Goal: Task Accomplishment & Management: Complete application form

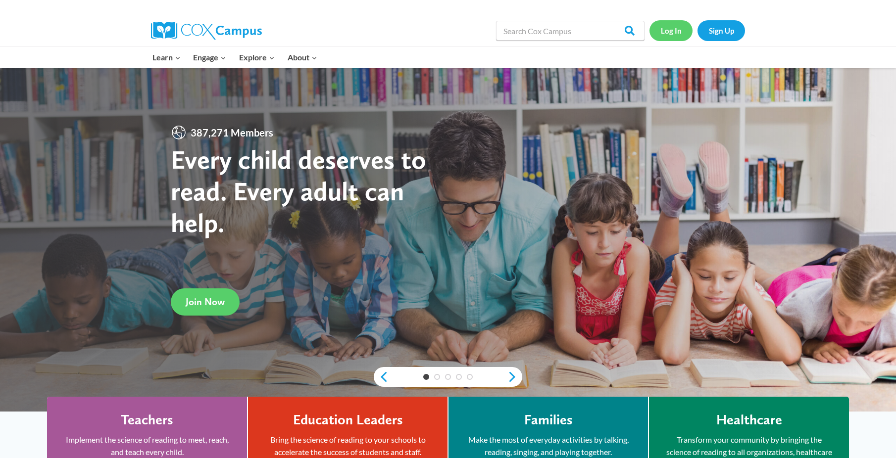
click at [670, 31] on link "Log In" at bounding box center [670, 30] width 43 height 20
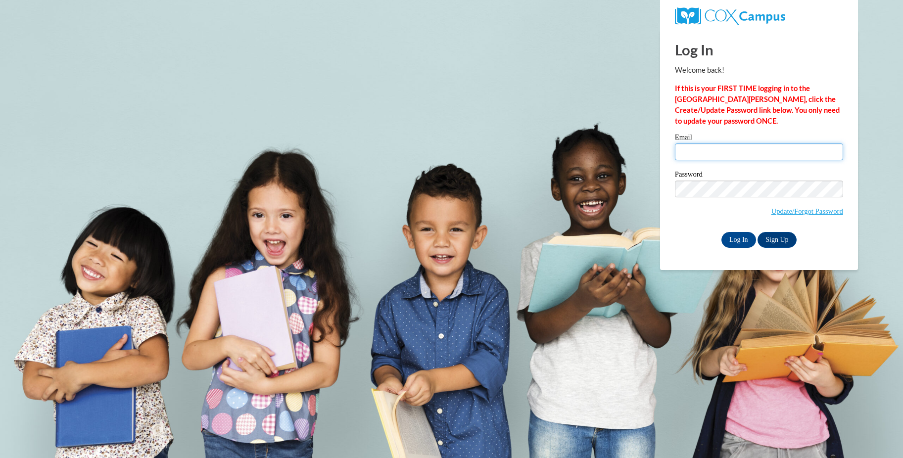
click at [767, 152] on input "Email" at bounding box center [759, 151] width 168 height 17
type input "[EMAIL_ADDRESS][DOMAIN_NAME]"
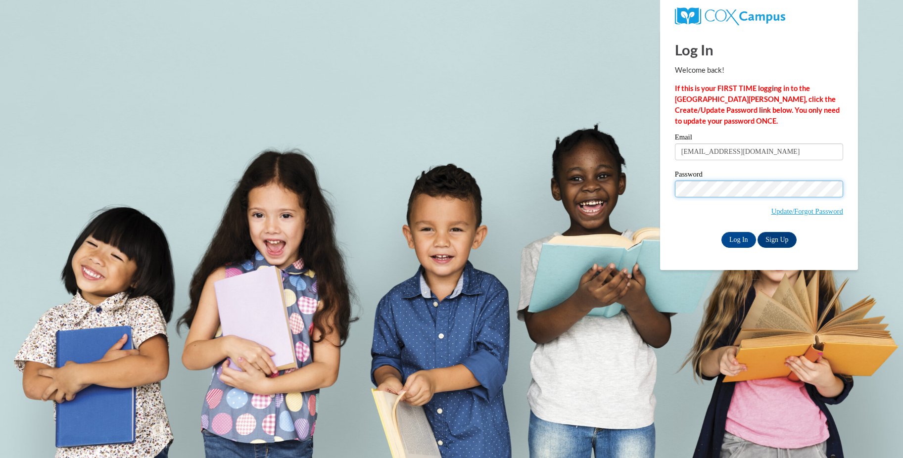
click at [721, 232] on input "Log In" at bounding box center [738, 240] width 35 height 16
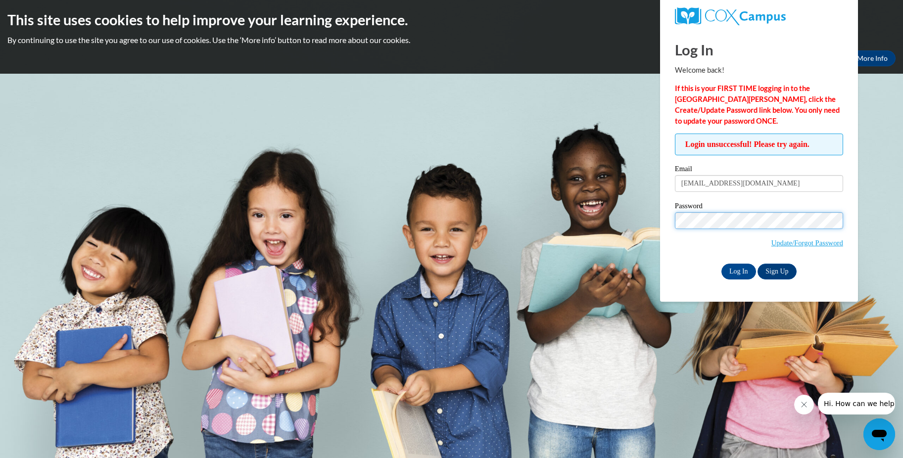
click at [721, 264] on input "Log In" at bounding box center [738, 272] width 35 height 16
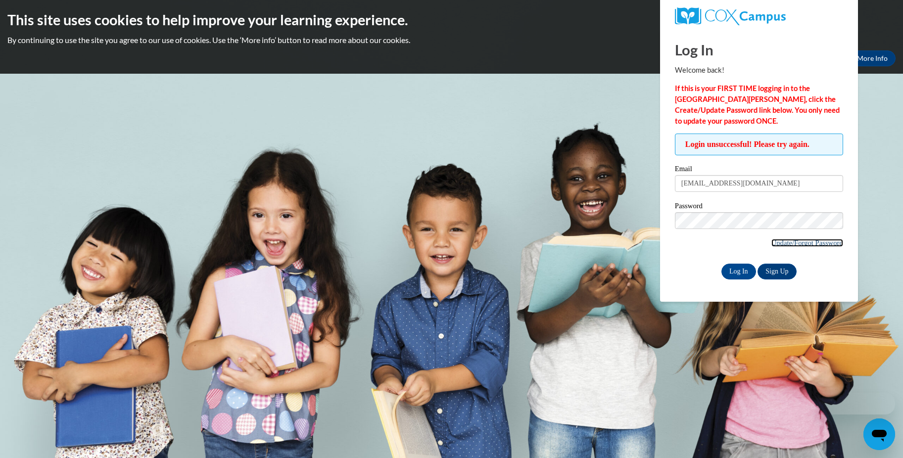
click at [820, 240] on link "Update/Forgot Password" at bounding box center [807, 243] width 72 height 8
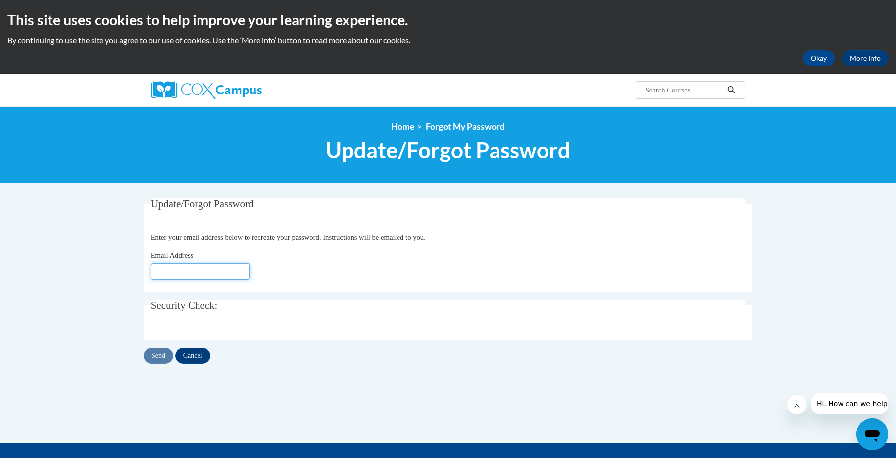
click at [209, 280] on input "Email Address" at bounding box center [200, 271] width 99 height 17
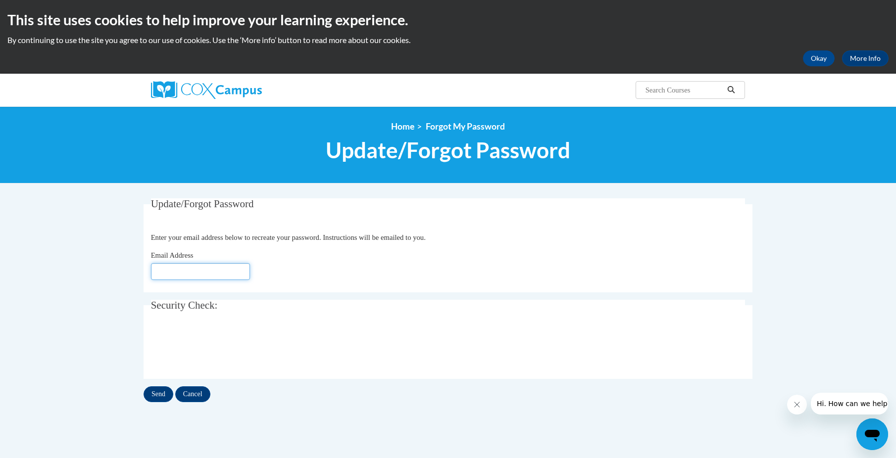
click at [204, 271] on input "Email Address" at bounding box center [200, 271] width 99 height 17
type input "[EMAIL_ADDRESS][DOMAIN_NAME]"
click at [158, 397] on input "Send" at bounding box center [158, 394] width 30 height 16
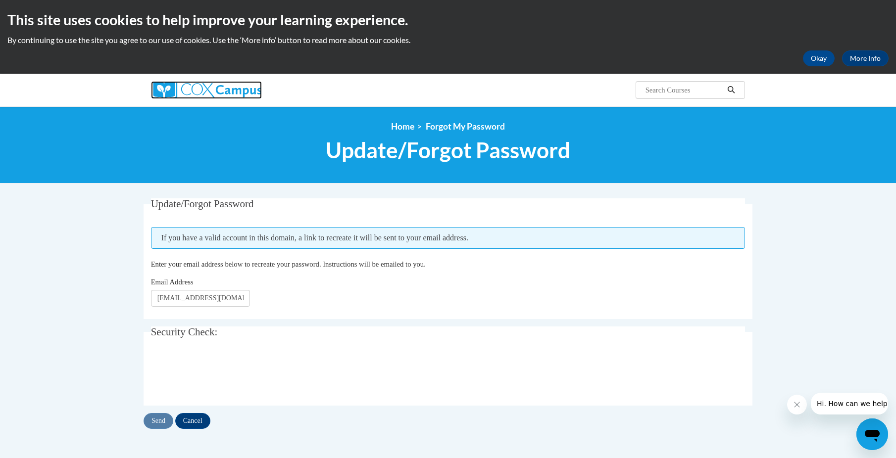
click at [194, 88] on img at bounding box center [206, 90] width 111 height 18
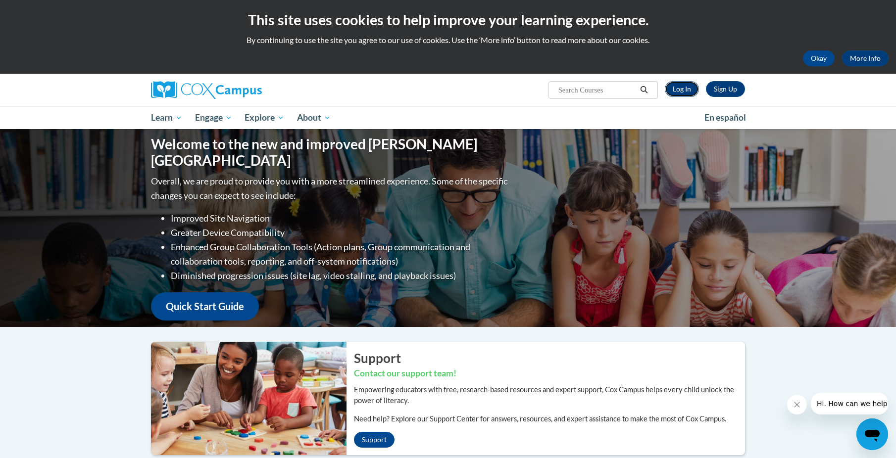
click at [680, 89] on link "Log In" at bounding box center [681, 89] width 34 height 16
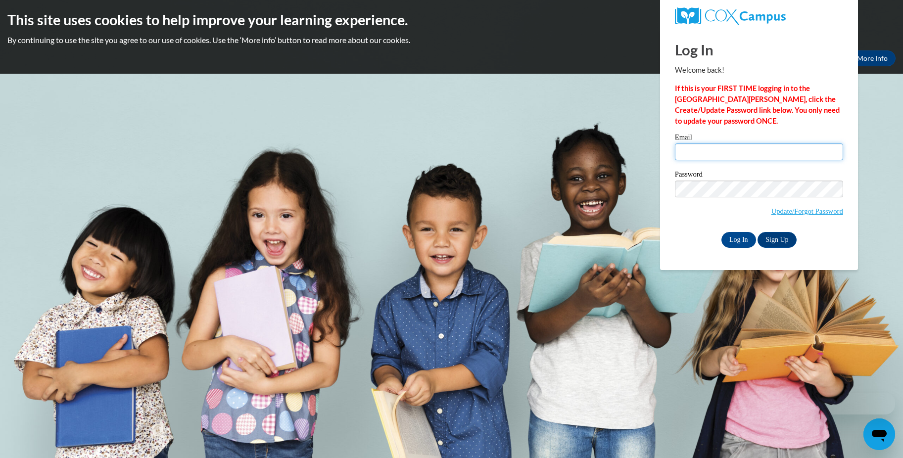
click at [740, 154] on input "Email" at bounding box center [759, 151] width 168 height 17
type input "Allshouse7117@yahoo.com"
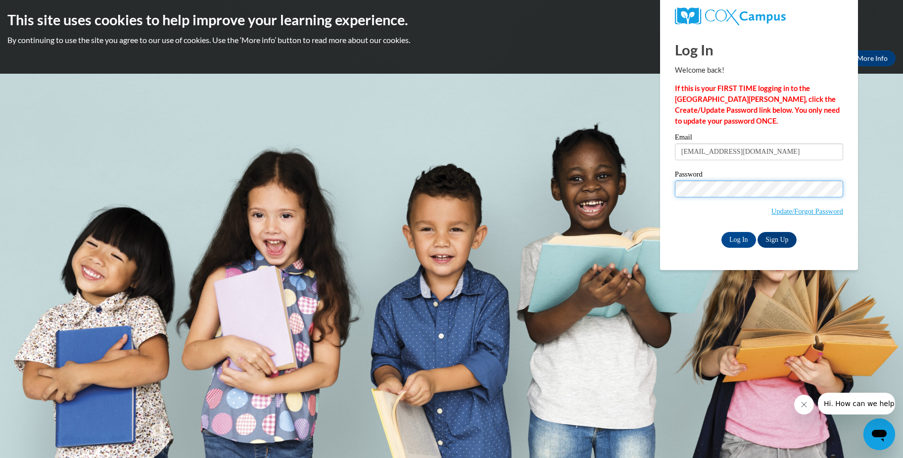
click at [721, 232] on input "Log In" at bounding box center [738, 240] width 35 height 16
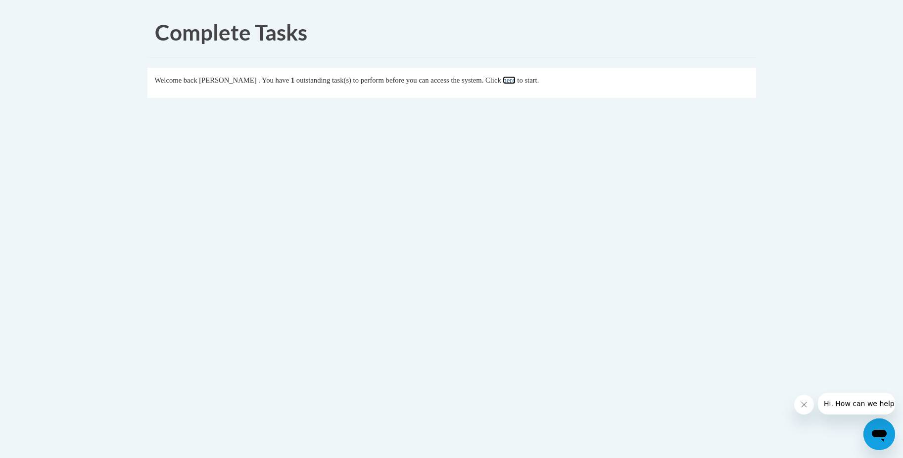
click at [515, 79] on link "here" at bounding box center [509, 80] width 12 height 8
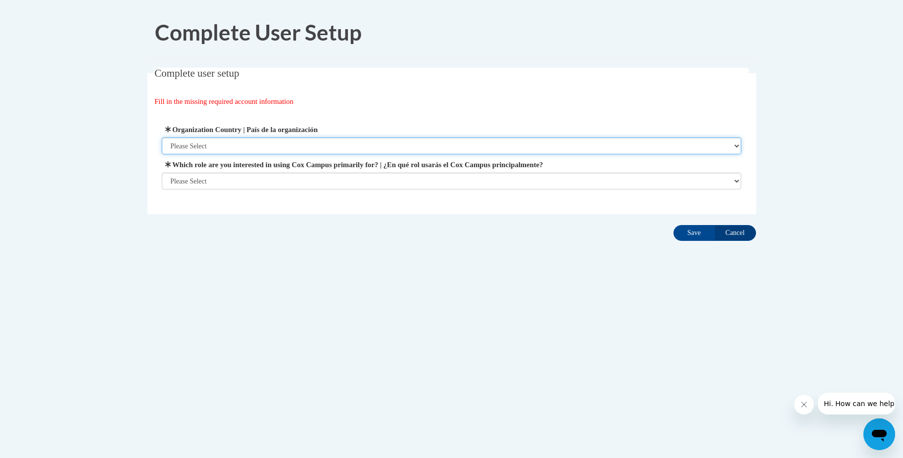
click at [240, 146] on select "Please Select United States | Estados Unidos Outside of the United States | Fue…" at bounding box center [451, 146] width 579 height 17
select select "ad49bcad-a171-4b2e-b99c-48b446064914"
click at [162, 138] on select "Please Select United States | Estados Unidos Outside of the United States | Fue…" at bounding box center [451, 146] width 579 height 17
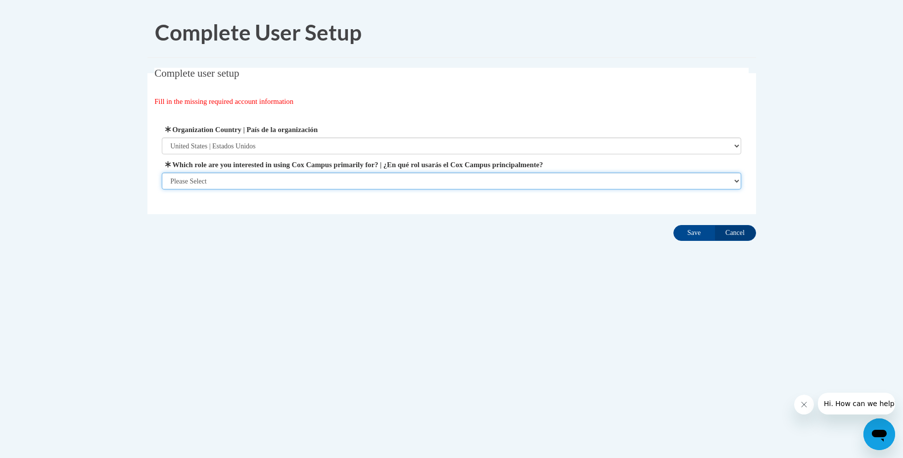
click at [238, 181] on select "Please Select College/University | Colegio/Universidad Community/Nonprofit Part…" at bounding box center [451, 181] width 579 height 17
select select "fbf2d438-af2f-41f8-98f1-81c410e29de3"
click at [162, 189] on select "Please Select College/University | Colegio/Universidad Community/Nonprofit Part…" at bounding box center [451, 181] width 579 height 17
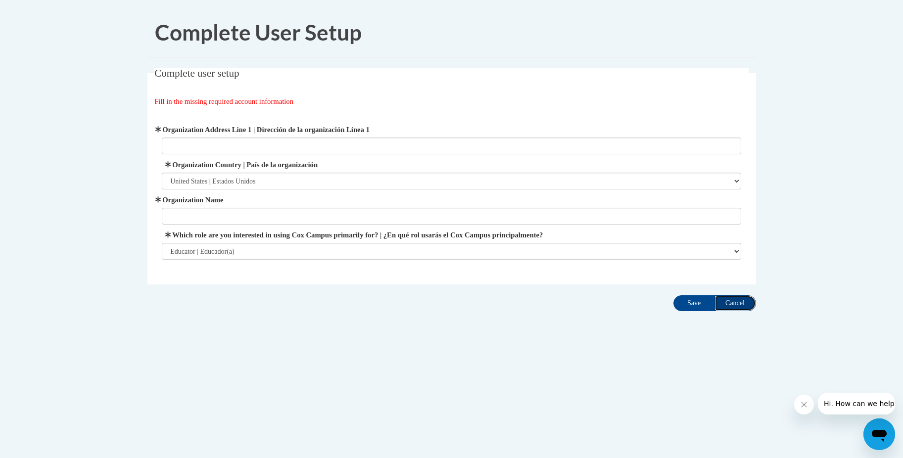
click at [740, 303] on input "Cancel" at bounding box center [735, 303] width 42 height 16
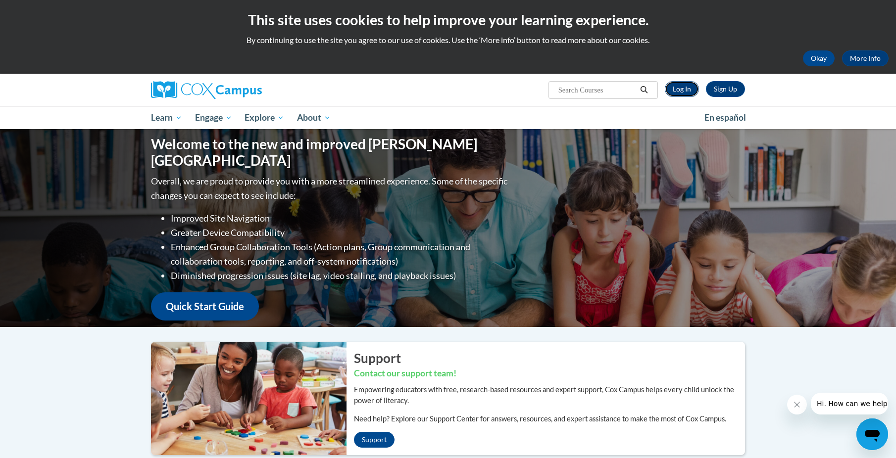
click at [682, 85] on link "Log In" at bounding box center [681, 89] width 34 height 16
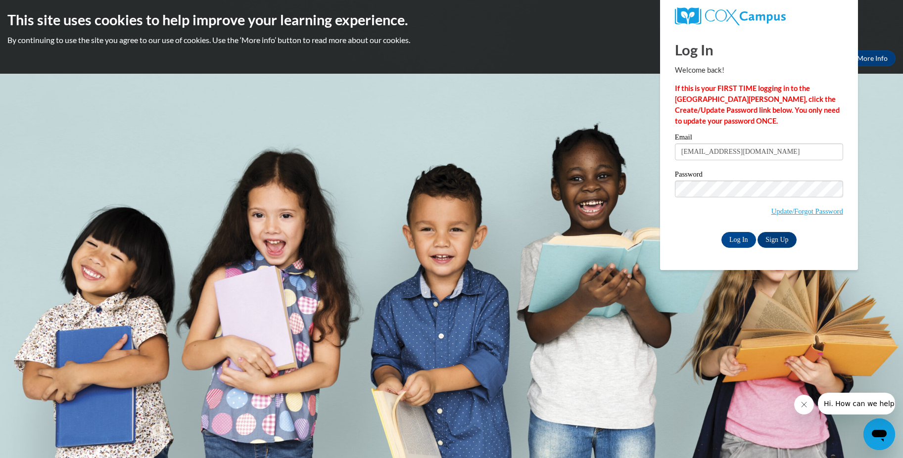
click at [721, 232] on input "Log In" at bounding box center [738, 240] width 35 height 16
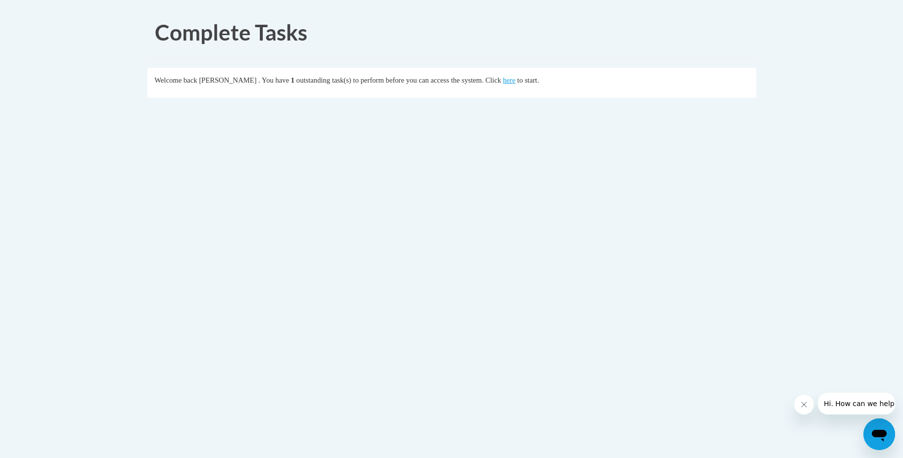
click at [578, 62] on div "Complete Tasks Welcome back [PERSON_NAME] . You have 1 outstanding task(s) to p…" at bounding box center [451, 85] width 623 height 157
click at [748, 94] on fieldset "Welcome back [PERSON_NAME] . You have 1 outstanding task(s) to perform before y…" at bounding box center [451, 83] width 609 height 30
